Goal: Task Accomplishment & Management: Manage account settings

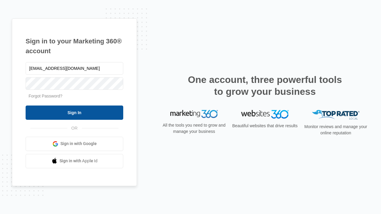
click at [74, 113] on input "Sign In" at bounding box center [75, 113] width 98 height 14
